Goal: Task Accomplishment & Management: Manage account settings

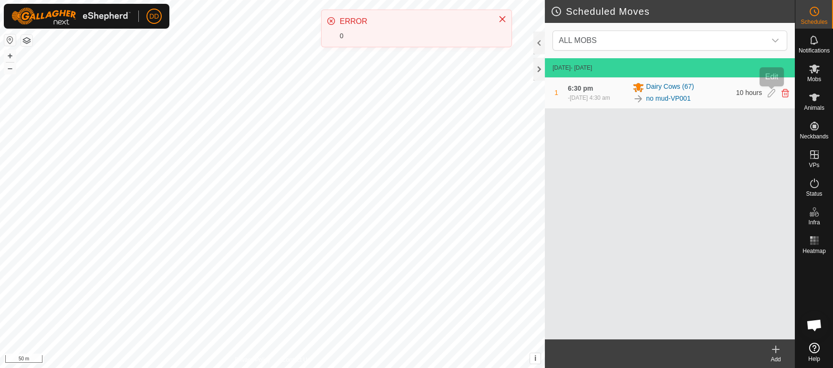
scroll to position [2319, 0]
click at [768, 94] on icon at bounding box center [772, 93] width 8 height 9
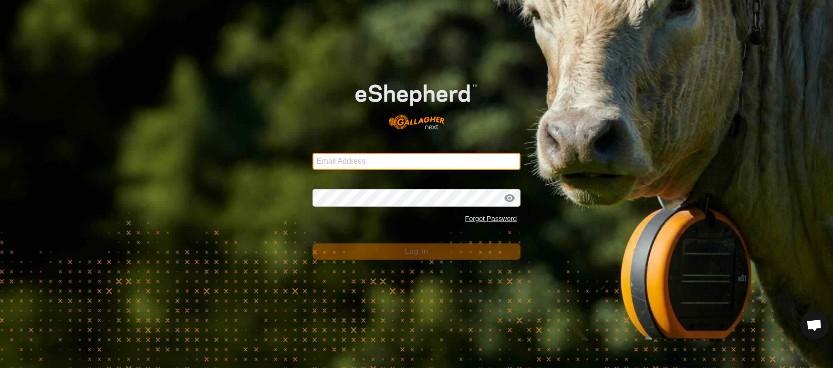
type input "[EMAIL_ADDRESS][DOMAIN_NAME]"
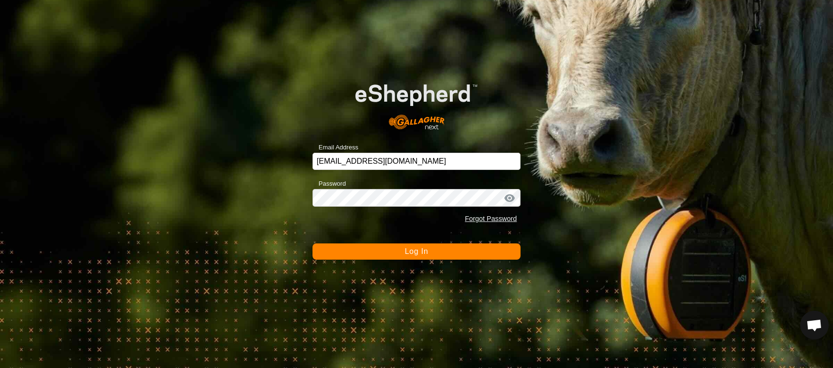
click at [412, 253] on span "Log In" at bounding box center [416, 251] width 23 height 8
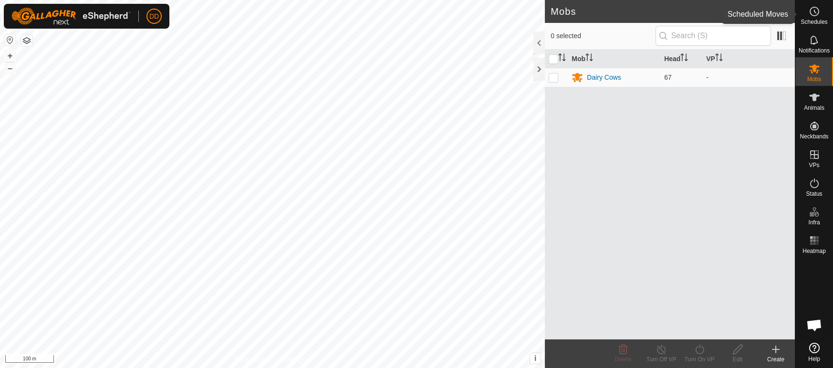
click at [823, 26] on div "Schedules" at bounding box center [815, 14] width 38 height 29
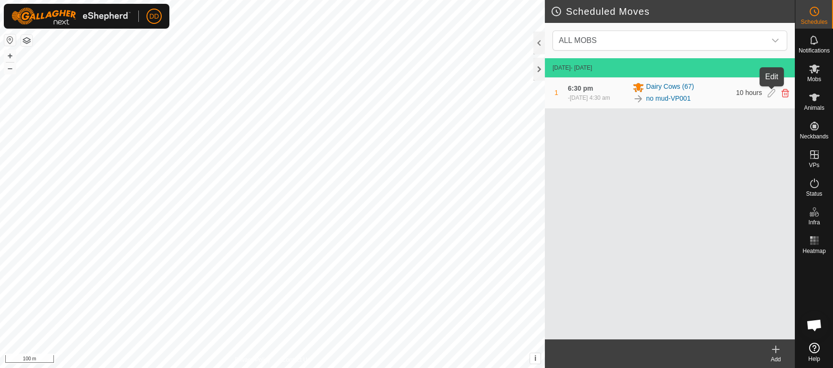
click at [774, 93] on icon at bounding box center [772, 93] width 8 height 9
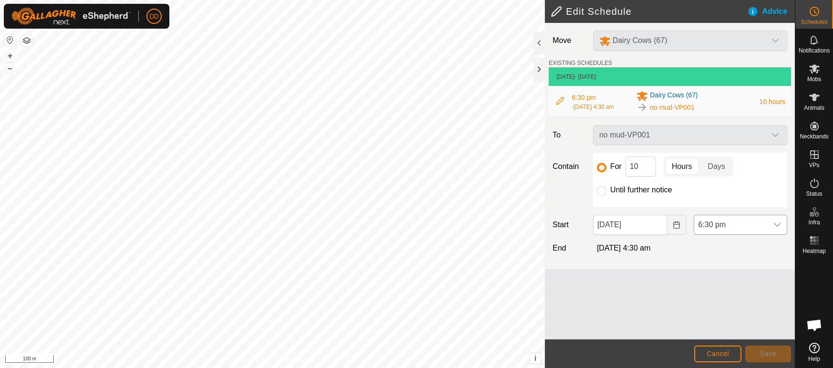
click at [728, 229] on span "6:30 pm" at bounding box center [732, 224] width 74 height 19
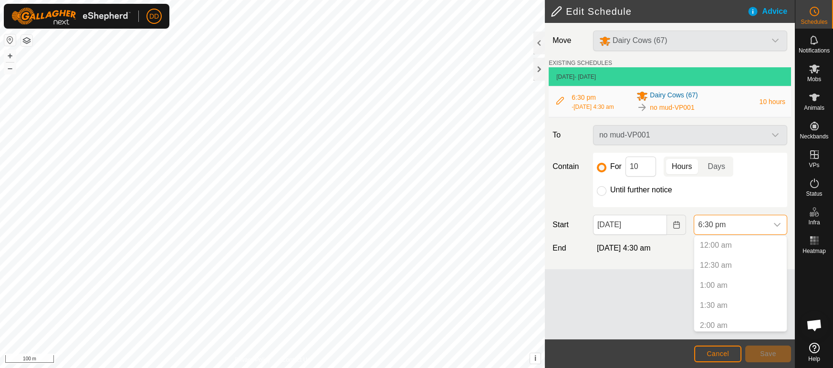
scroll to position [665, 0]
click at [643, 297] on div "Move Dairy Cows (67) EXISTING SCHEDULES 13 Oct 2025 - Today 6:30 pm - 14 Oct 20…" at bounding box center [670, 181] width 250 height 316
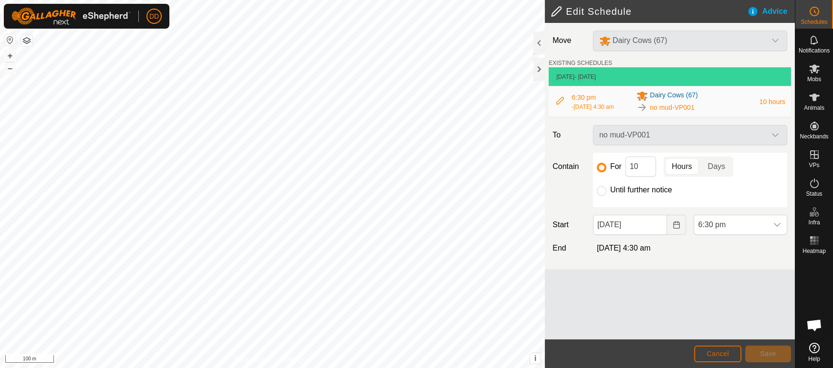
click at [707, 352] on button "Cancel" at bounding box center [718, 354] width 47 height 17
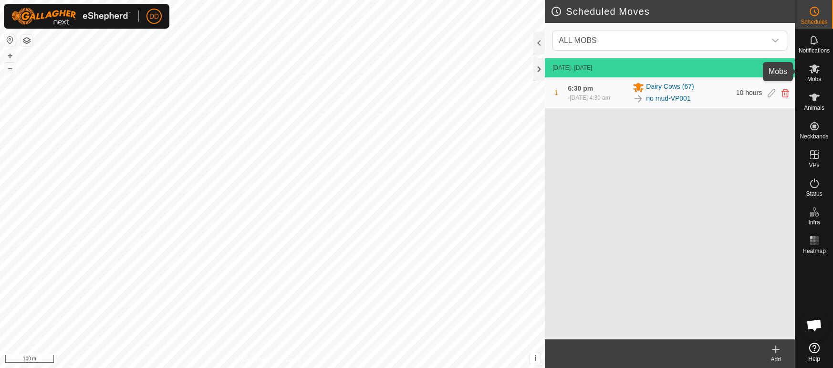
click at [817, 81] on span "Mobs" at bounding box center [815, 79] width 14 height 6
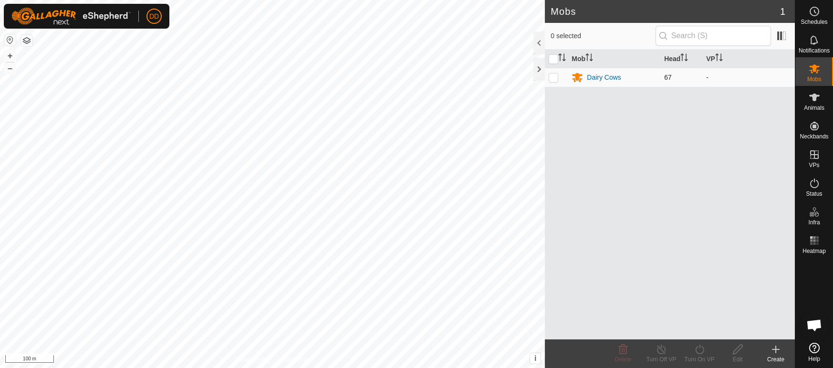
click at [551, 77] on p-checkbox at bounding box center [554, 78] width 10 height 8
checkbox input "true"
click at [701, 359] on div "Turn On VP" at bounding box center [700, 359] width 38 height 9
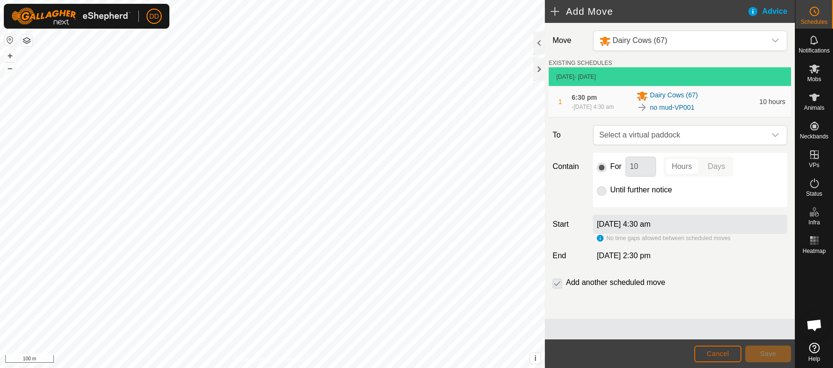
click at [725, 356] on span "Cancel" at bounding box center [718, 354] width 22 height 8
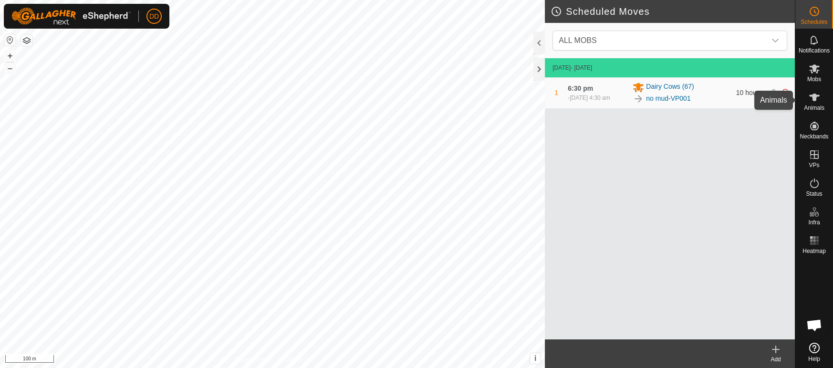
click at [815, 105] on span "Animals" at bounding box center [814, 108] width 21 height 6
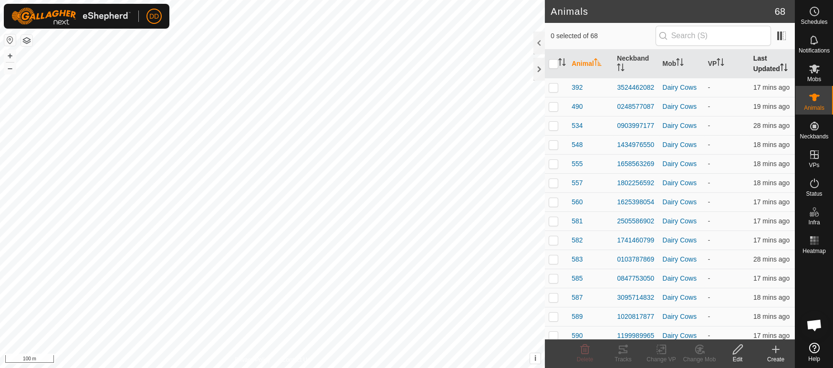
click at [761, 63] on th "Last Updated" at bounding box center [772, 64] width 45 height 29
click at [772, 61] on th "Last Updated" at bounding box center [772, 64] width 45 height 29
click at [823, 185] on div "Status" at bounding box center [815, 186] width 38 height 29
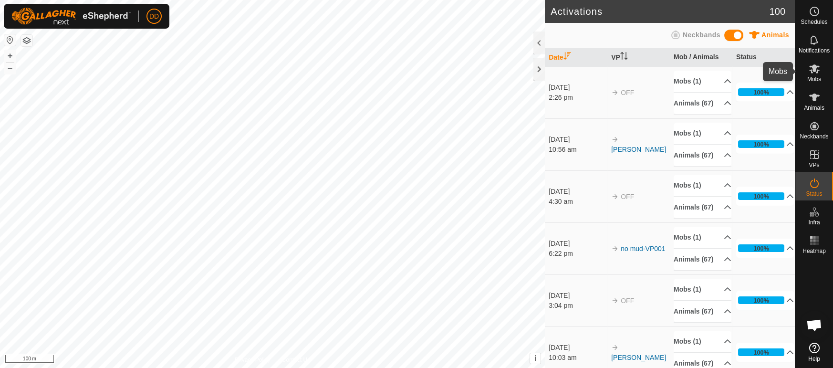
click at [820, 79] on span "Mobs" at bounding box center [815, 79] width 14 height 6
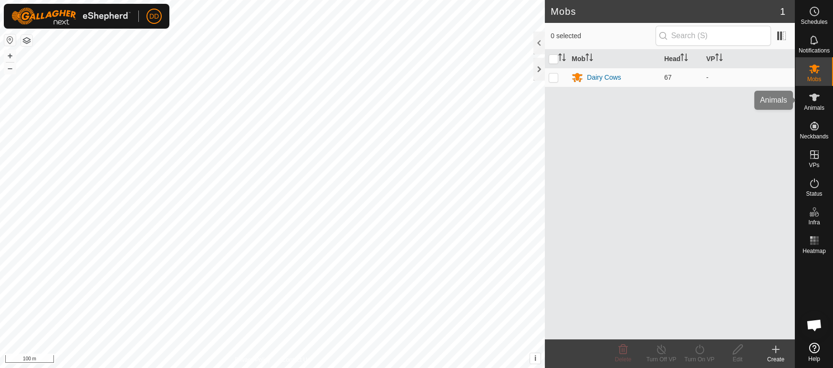
click at [821, 110] on span "Animals" at bounding box center [814, 108] width 21 height 6
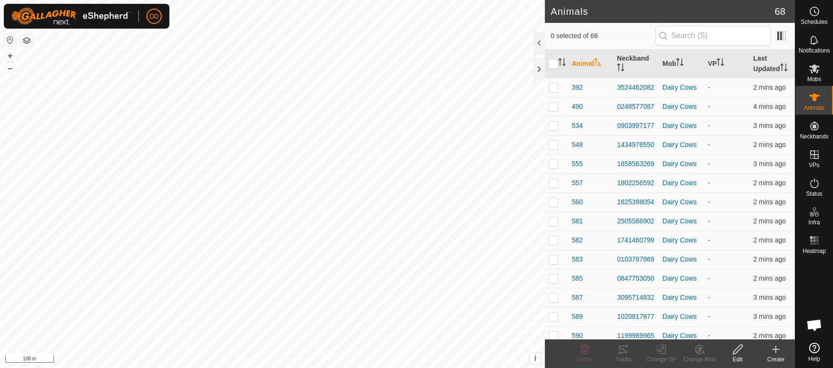
scroll to position [2319, 0]
click at [716, 60] on th "VP" at bounding box center [727, 64] width 45 height 29
click at [25, 40] on button "button" at bounding box center [26, 40] width 11 height 11
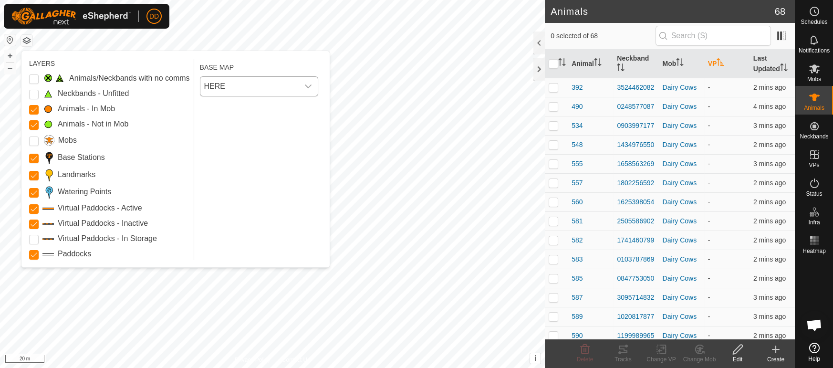
click at [259, 92] on span "HERE" at bounding box center [249, 86] width 98 height 19
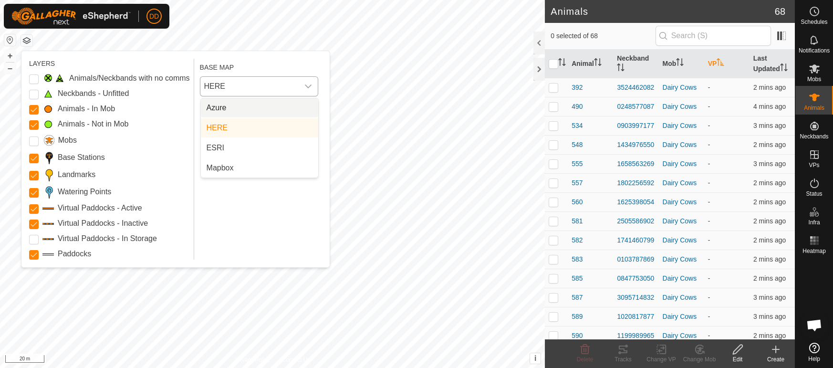
click at [246, 108] on li "Azure" at bounding box center [259, 107] width 117 height 19
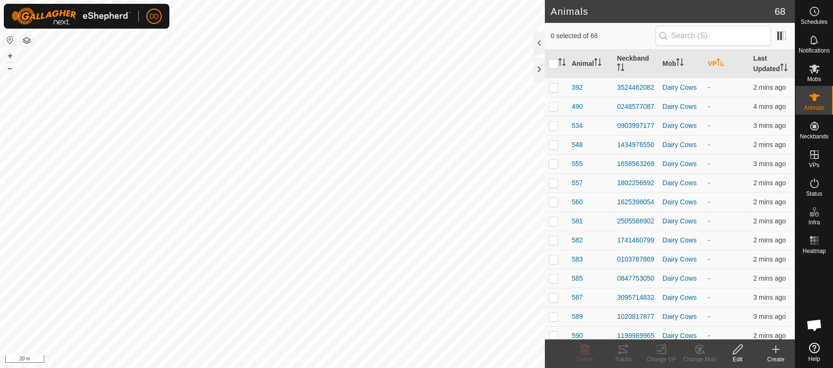
click at [25, 43] on button "button" at bounding box center [26, 40] width 11 height 11
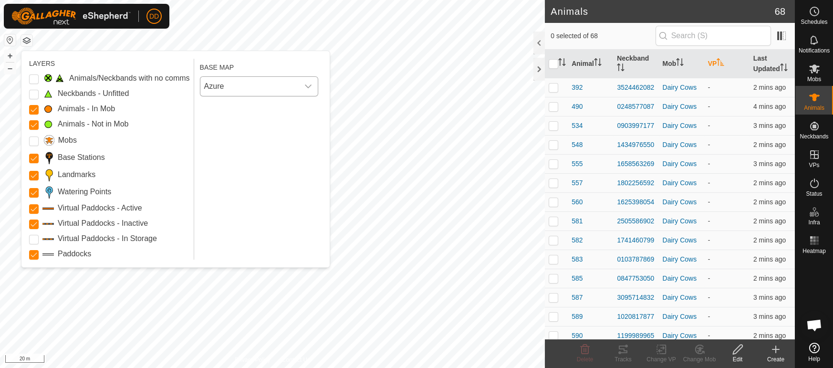
click at [260, 86] on span "Azure" at bounding box center [249, 86] width 98 height 19
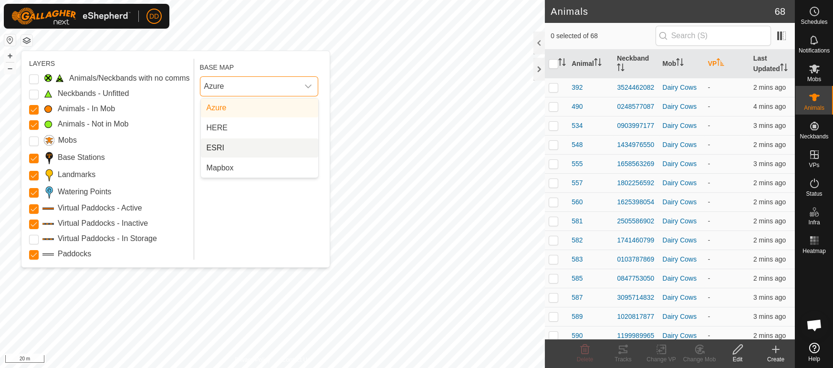
click at [245, 146] on li "ESRI" at bounding box center [259, 147] width 117 height 19
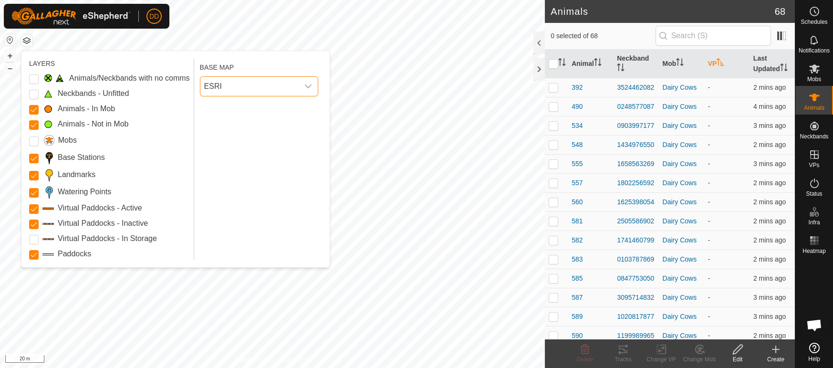
click at [234, 91] on span "ESRI" at bounding box center [249, 86] width 98 height 19
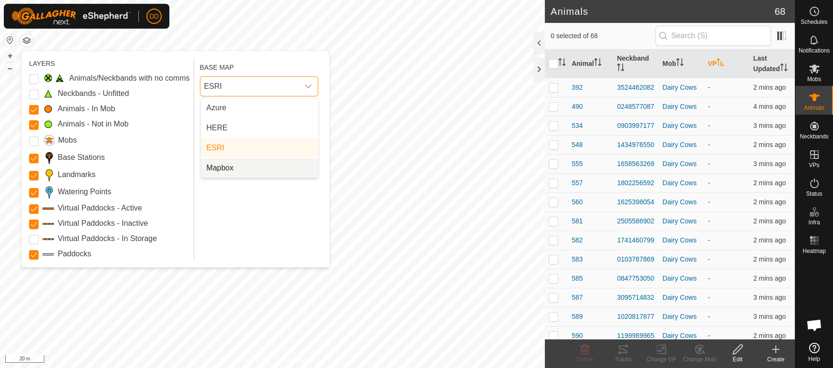
click at [230, 169] on li "Mapbox" at bounding box center [259, 167] width 117 height 19
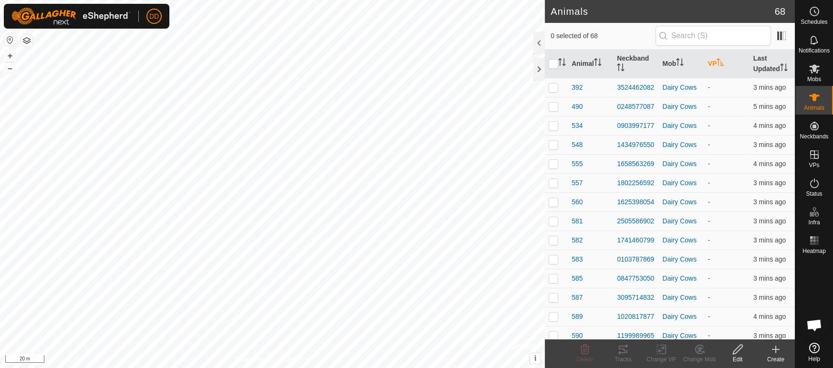
click at [28, 43] on button "button" at bounding box center [26, 40] width 11 height 11
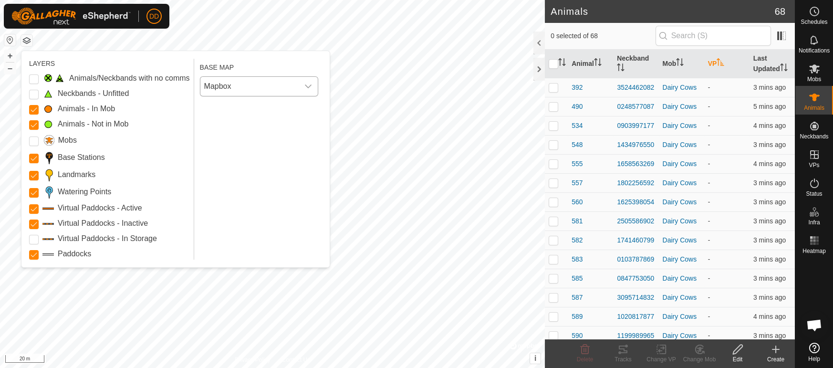
click at [227, 86] on span "Mapbox" at bounding box center [249, 86] width 98 height 19
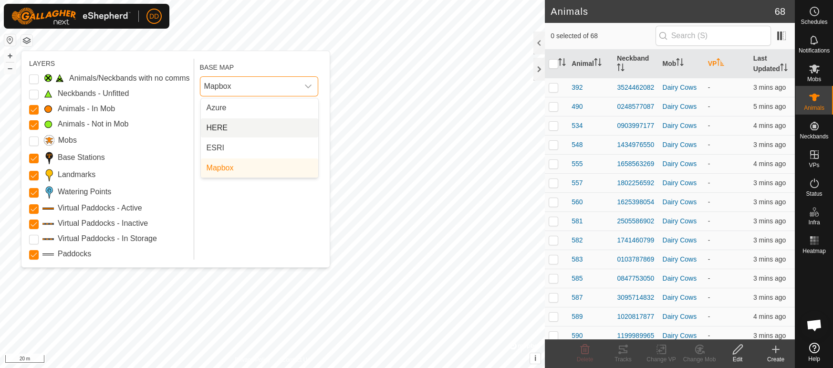
click at [232, 126] on li "HERE" at bounding box center [259, 127] width 117 height 19
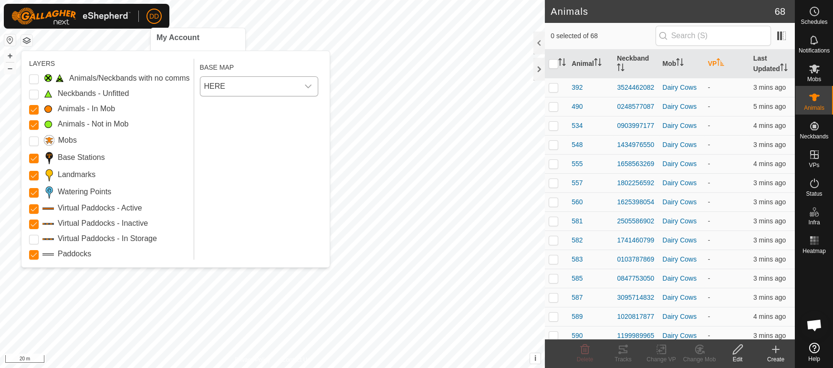
click at [26, 41] on button "button" at bounding box center [26, 40] width 11 height 11
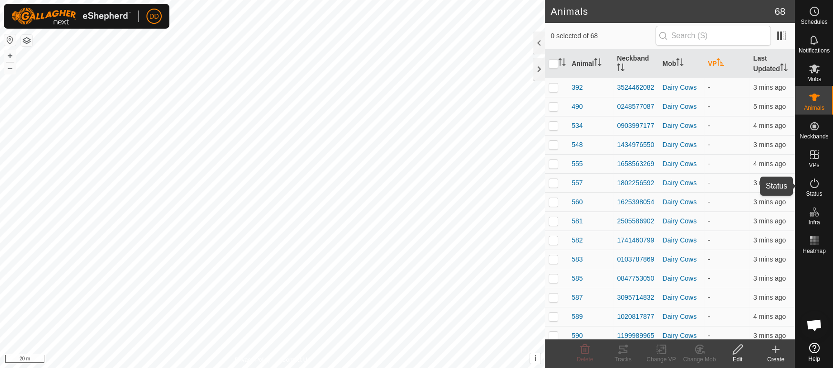
click at [822, 187] on es-activation-svg-icon at bounding box center [814, 183] width 17 height 15
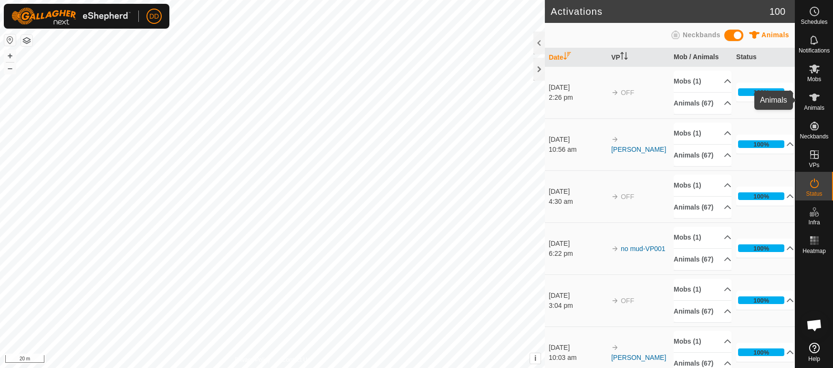
click at [815, 97] on icon at bounding box center [815, 98] width 11 height 8
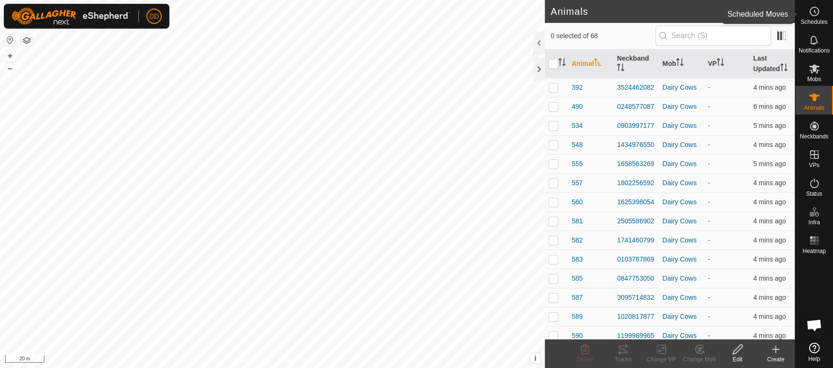
click at [813, 19] on span "Schedules" at bounding box center [814, 22] width 27 height 6
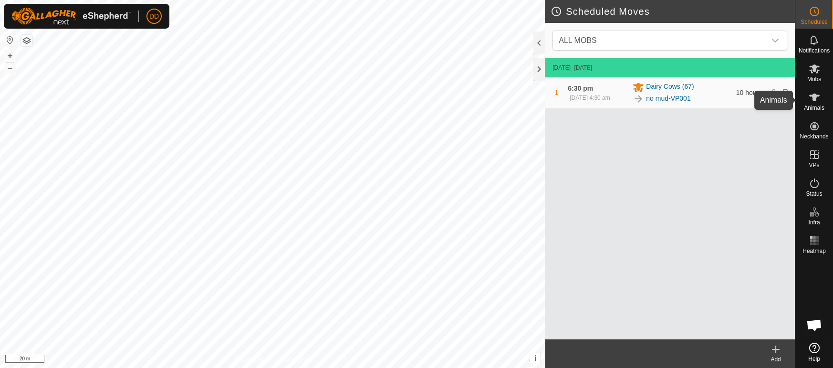
click at [811, 96] on icon at bounding box center [814, 97] width 11 height 11
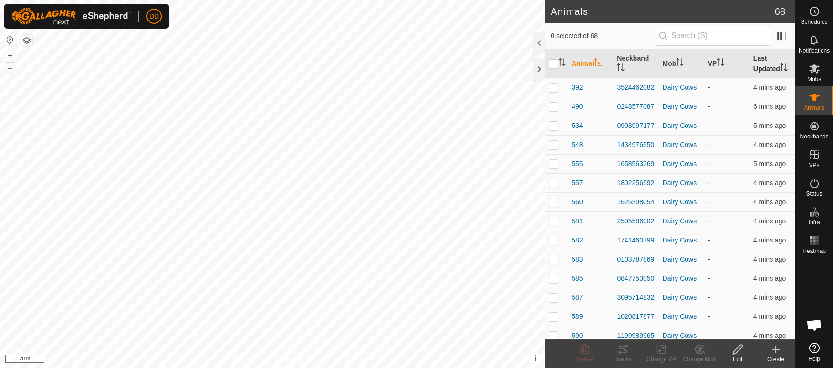
click at [769, 76] on th "Last Updated" at bounding box center [772, 64] width 45 height 29
click at [725, 67] on p-sorticon "Activate to sort" at bounding box center [721, 64] width 8 height 8
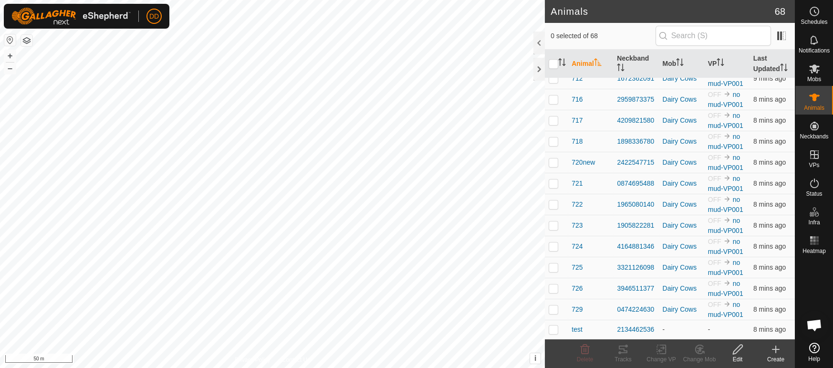
scroll to position [1177, 0]
click at [813, 189] on es-activation-svg-icon at bounding box center [814, 183] width 17 height 15
